Goal: Entertainment & Leisure: Consume media (video, audio)

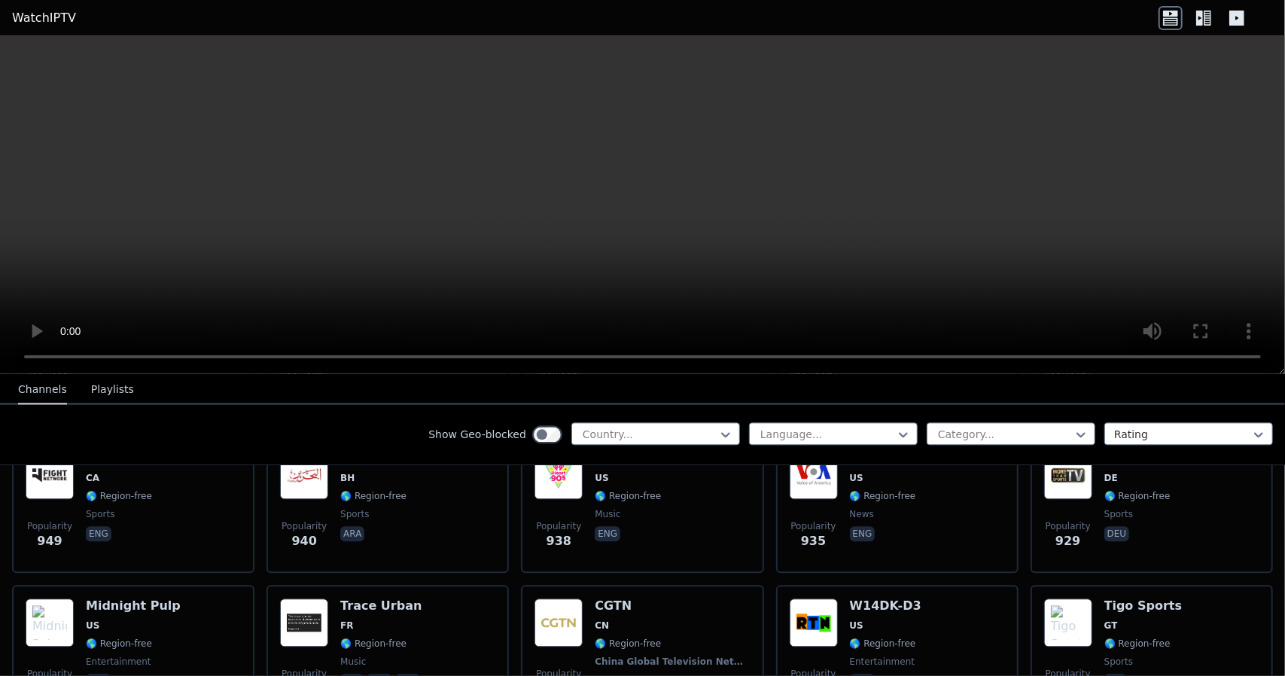
scroll to position [2529, 0]
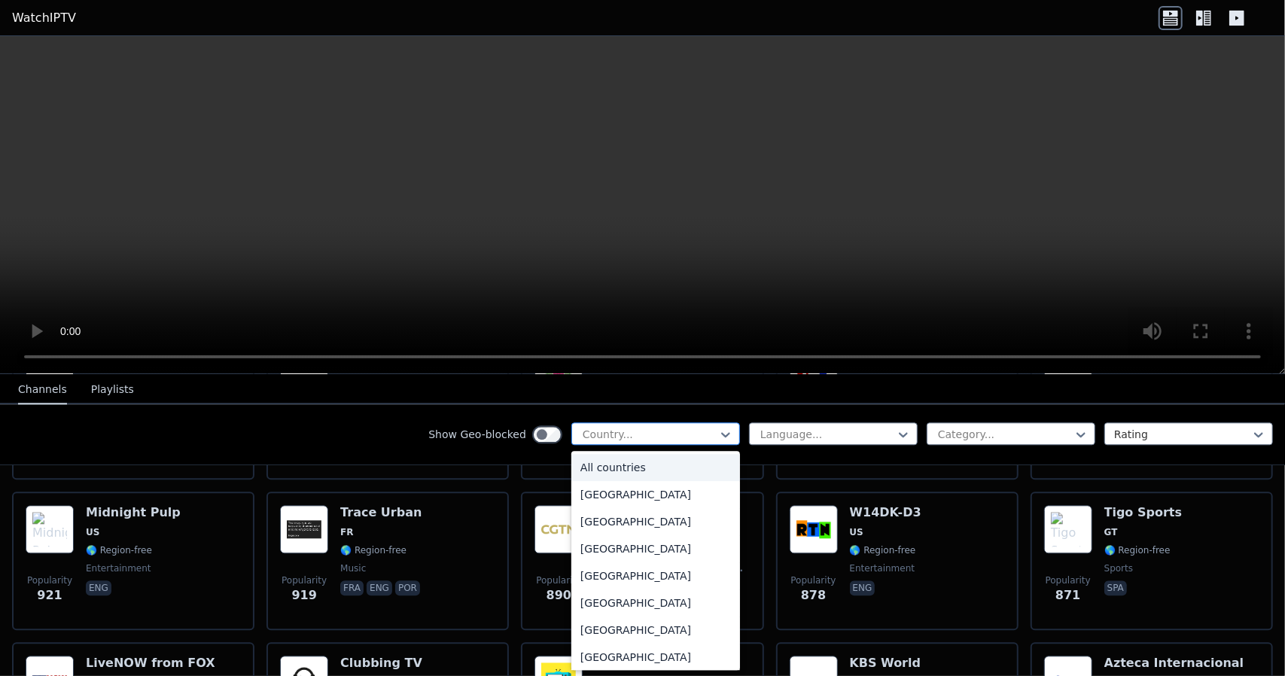
click at [598, 431] on div at bounding box center [649, 434] width 137 height 15
type input "**"
click at [613, 655] on div "[GEOGRAPHIC_DATA]" at bounding box center [655, 656] width 169 height 27
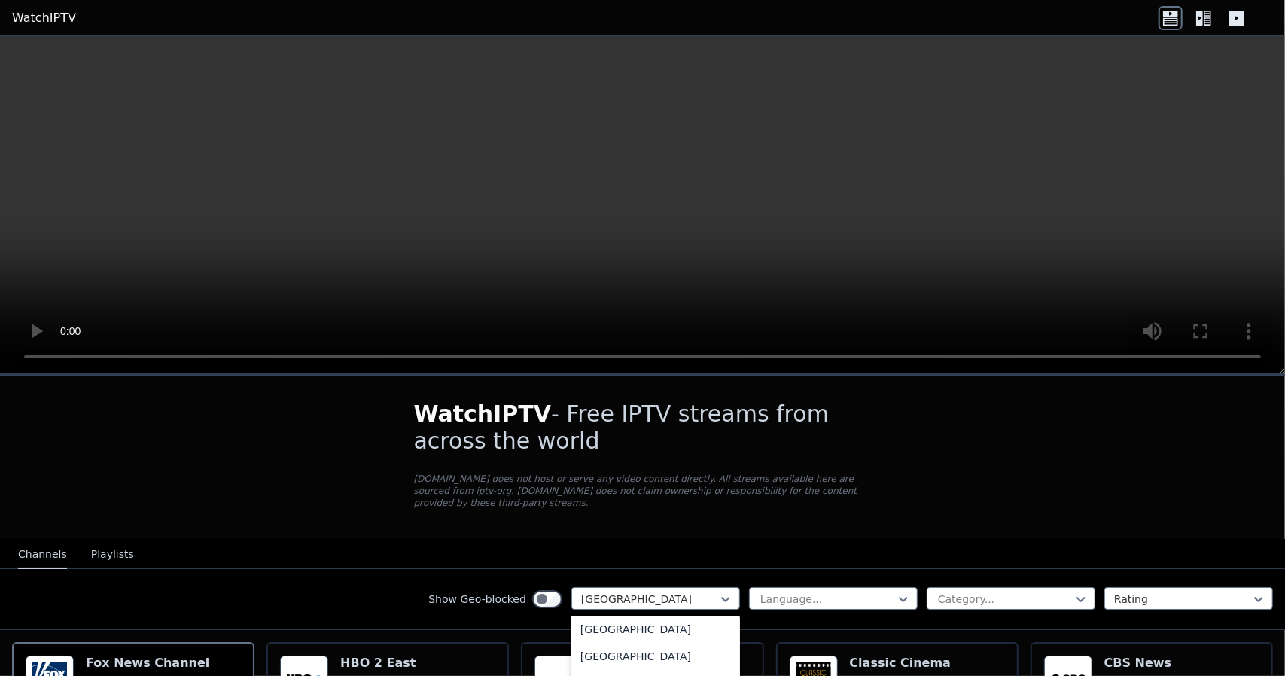
scroll to position [5166, 0]
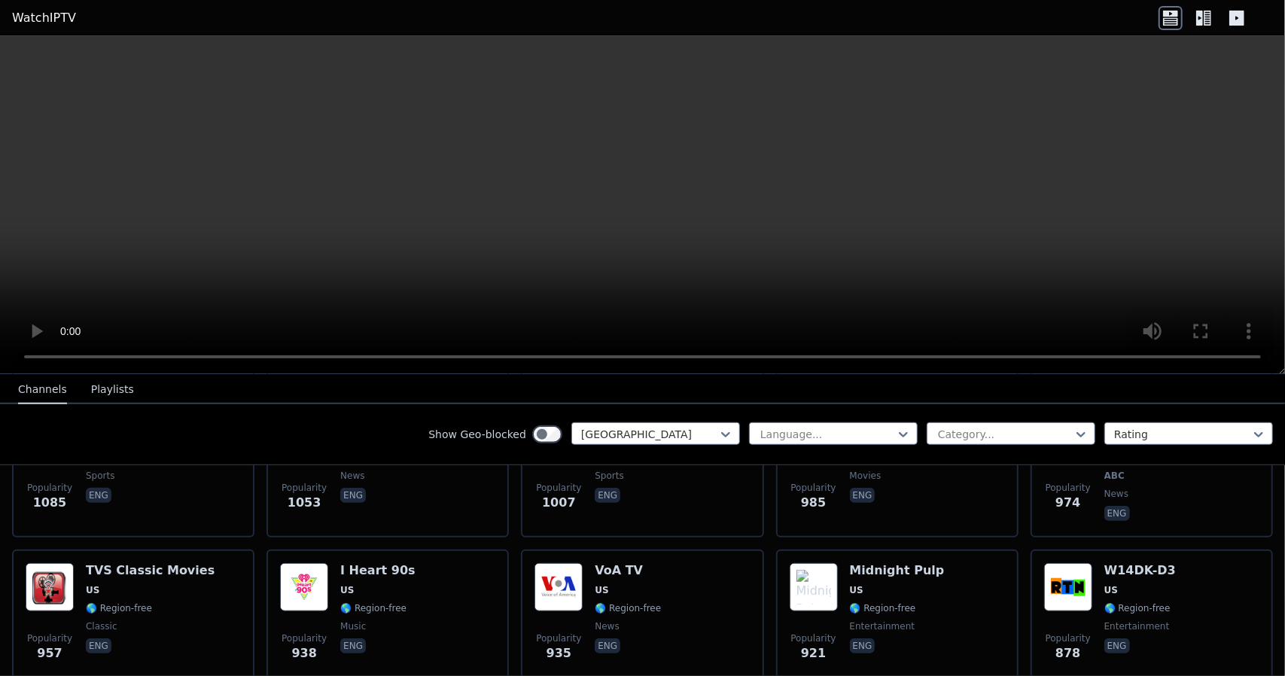
scroll to position [843, 0]
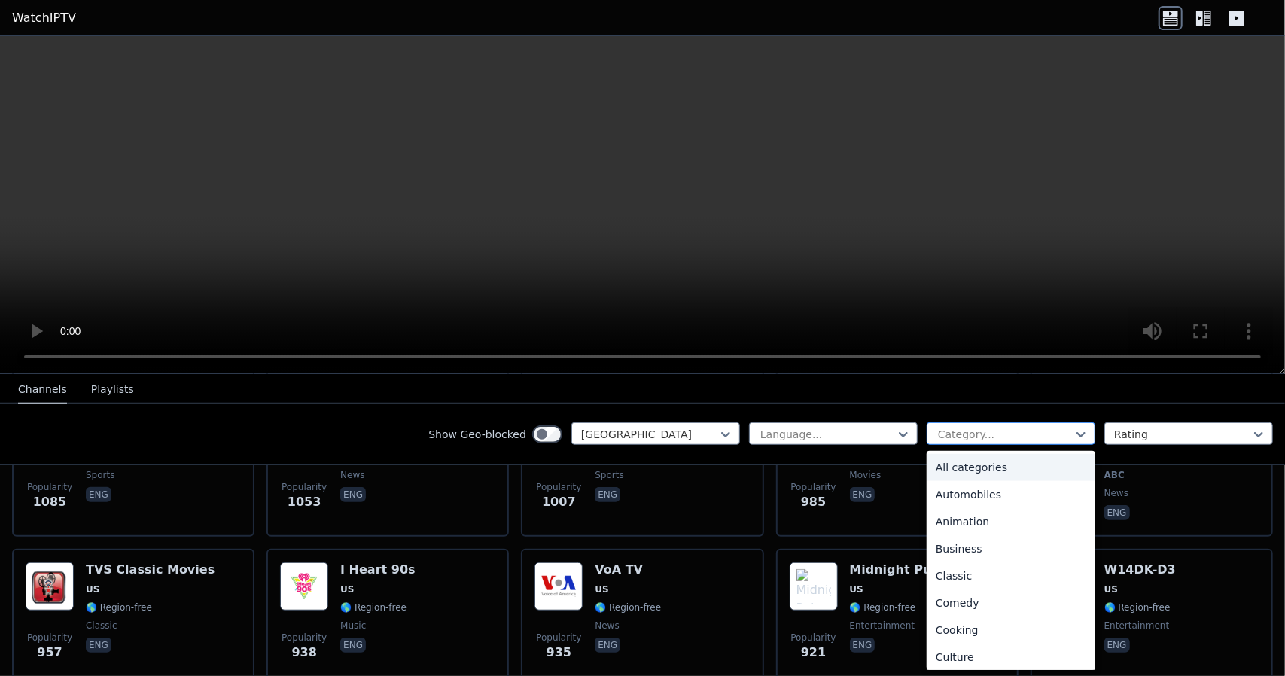
click at [959, 437] on div at bounding box center [1004, 434] width 137 height 15
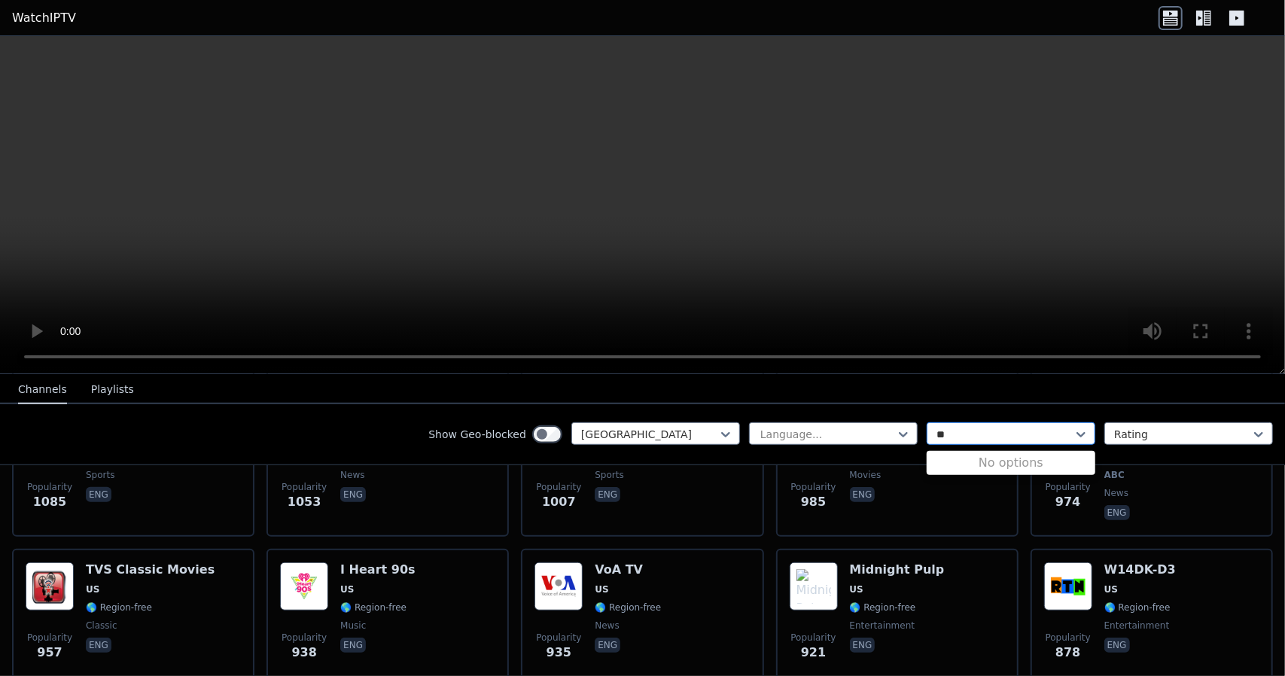
type input "*"
type input "*****"
click at [941, 464] on div "Sports" at bounding box center [1010, 467] width 169 height 27
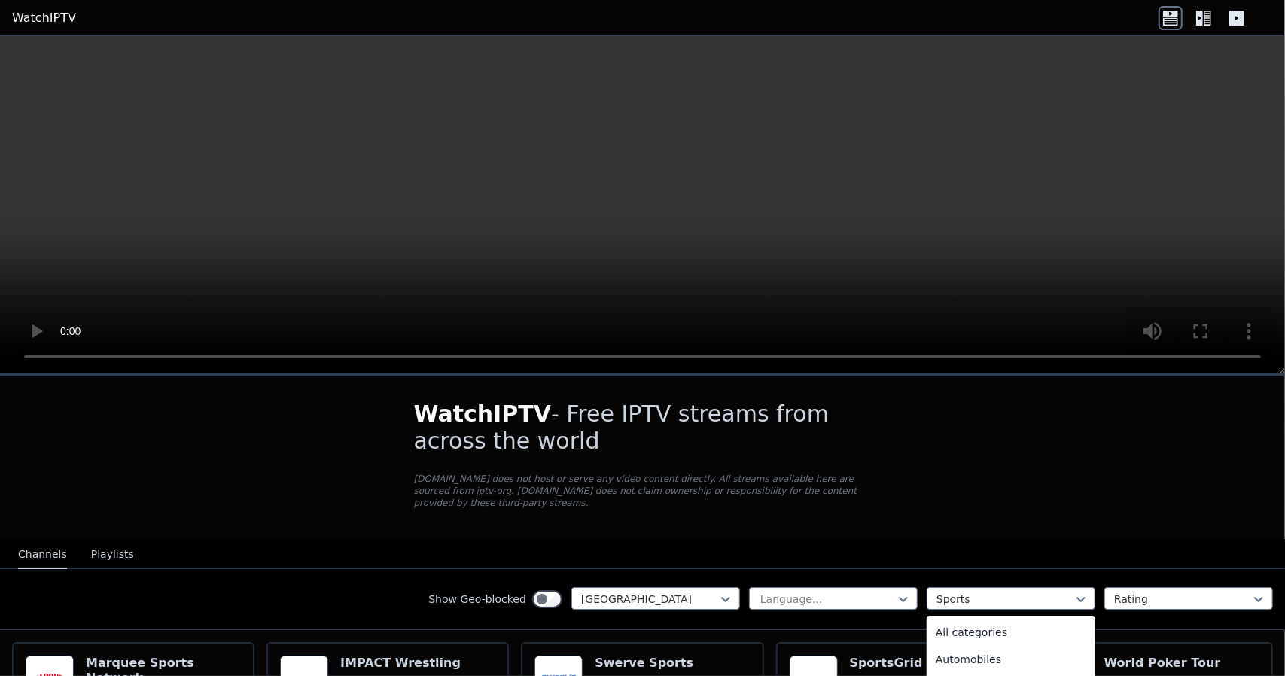
scroll to position [464, 0]
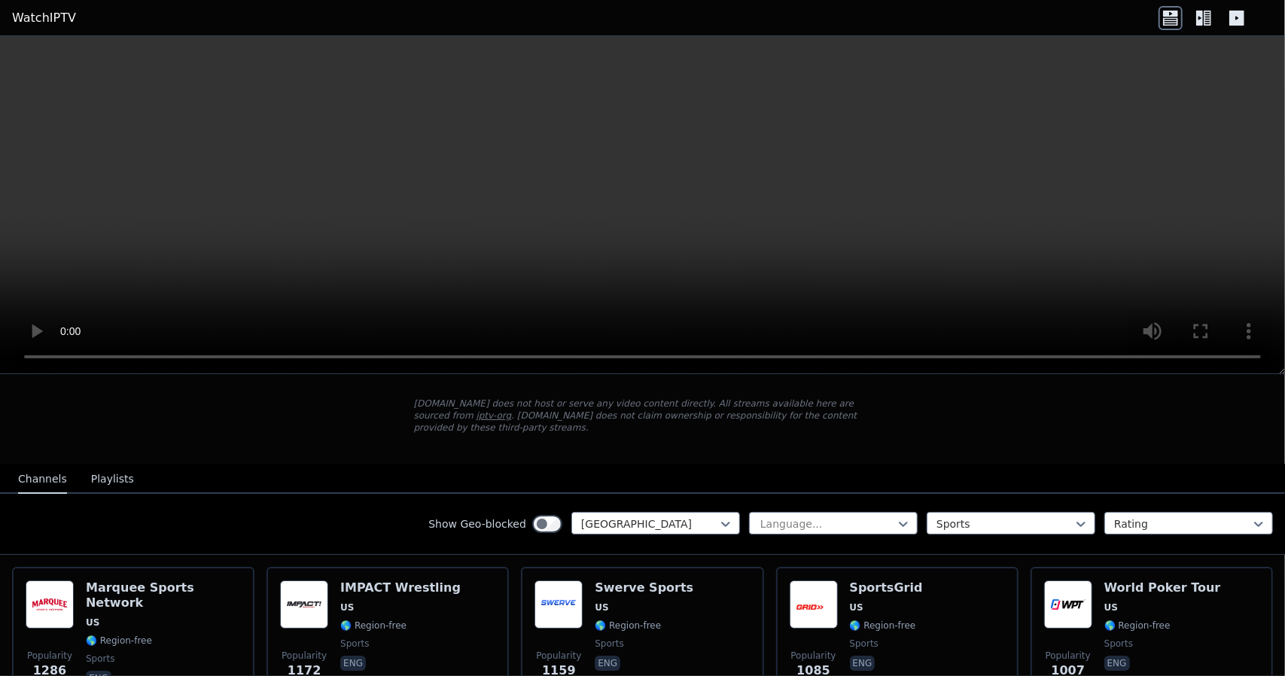
scroll to position [89, 0]
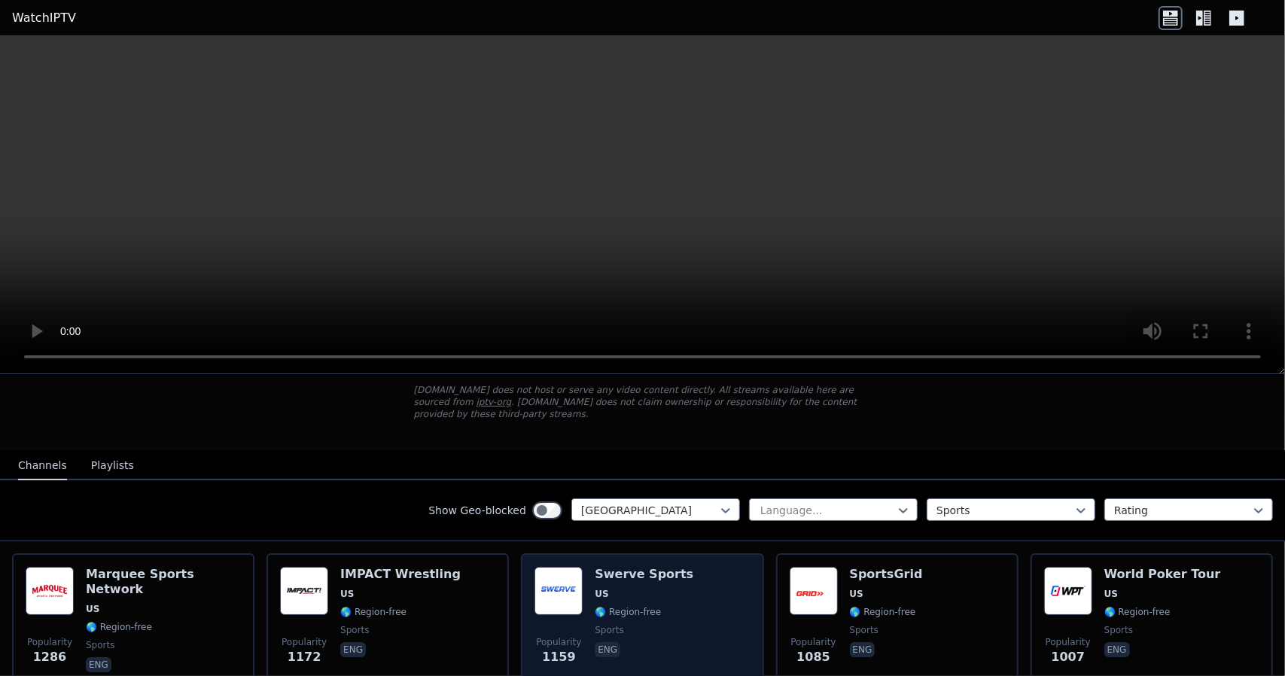
click at [543, 573] on img at bounding box center [558, 591] width 48 height 48
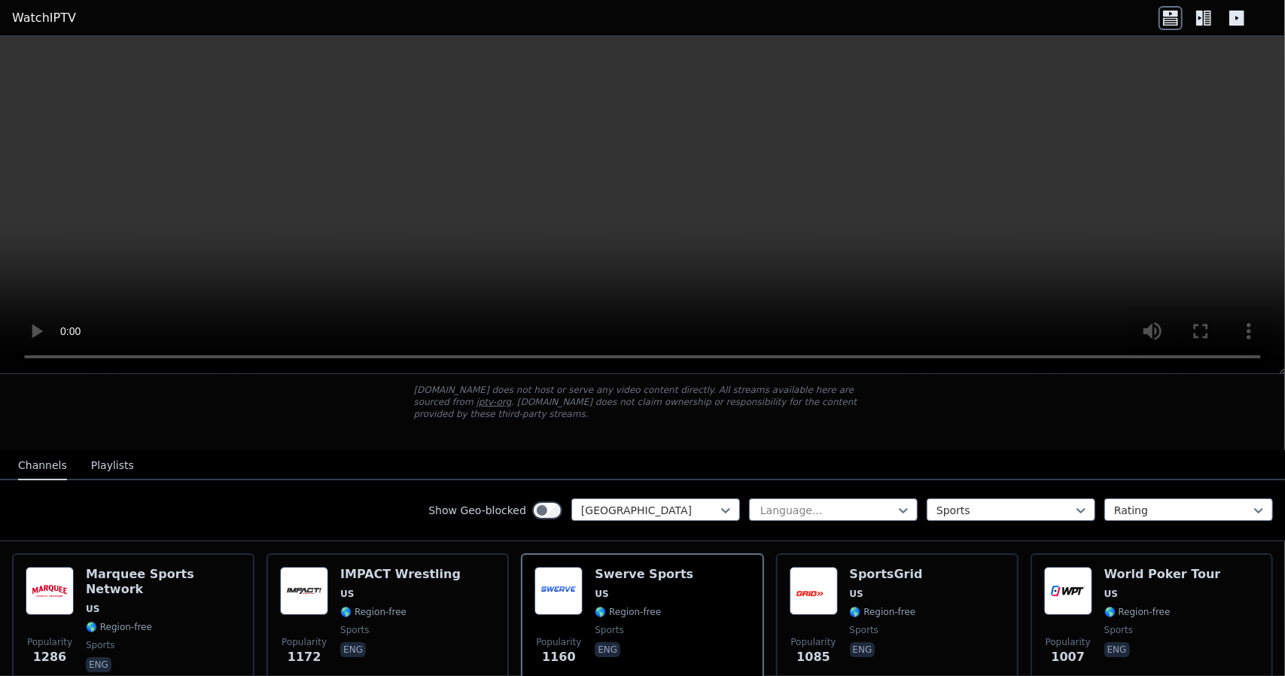
click at [434, 201] on video at bounding box center [642, 205] width 1285 height 338
